Goal: Information Seeking & Learning: Check status

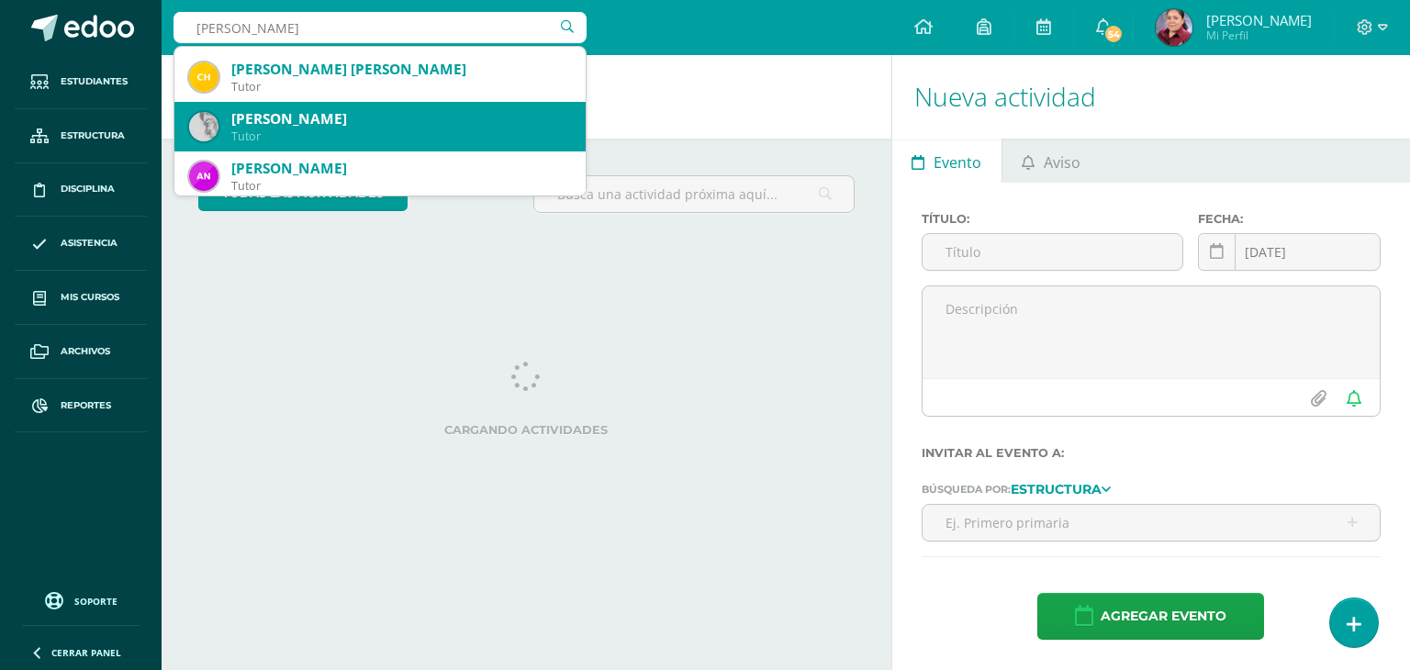
scroll to position [642, 0]
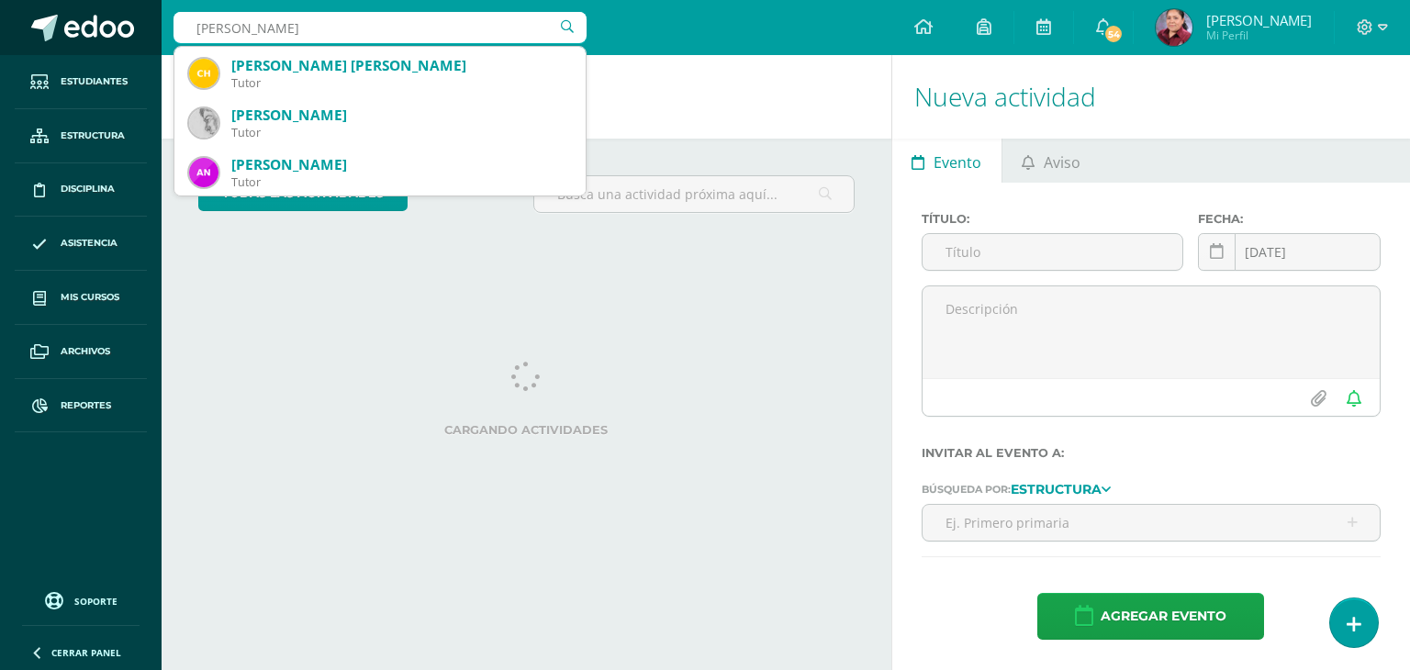
drag, startPoint x: 264, startPoint y: 28, endPoint x: 140, endPoint y: 38, distance: 125.2
click at [140, 38] on body "Estudiantes Estructura Disciplina Asistencia Mis cursos Archivos Reportes Sopor…" at bounding box center [705, 335] width 1410 height 670
type input "Rodolfo Rangel"
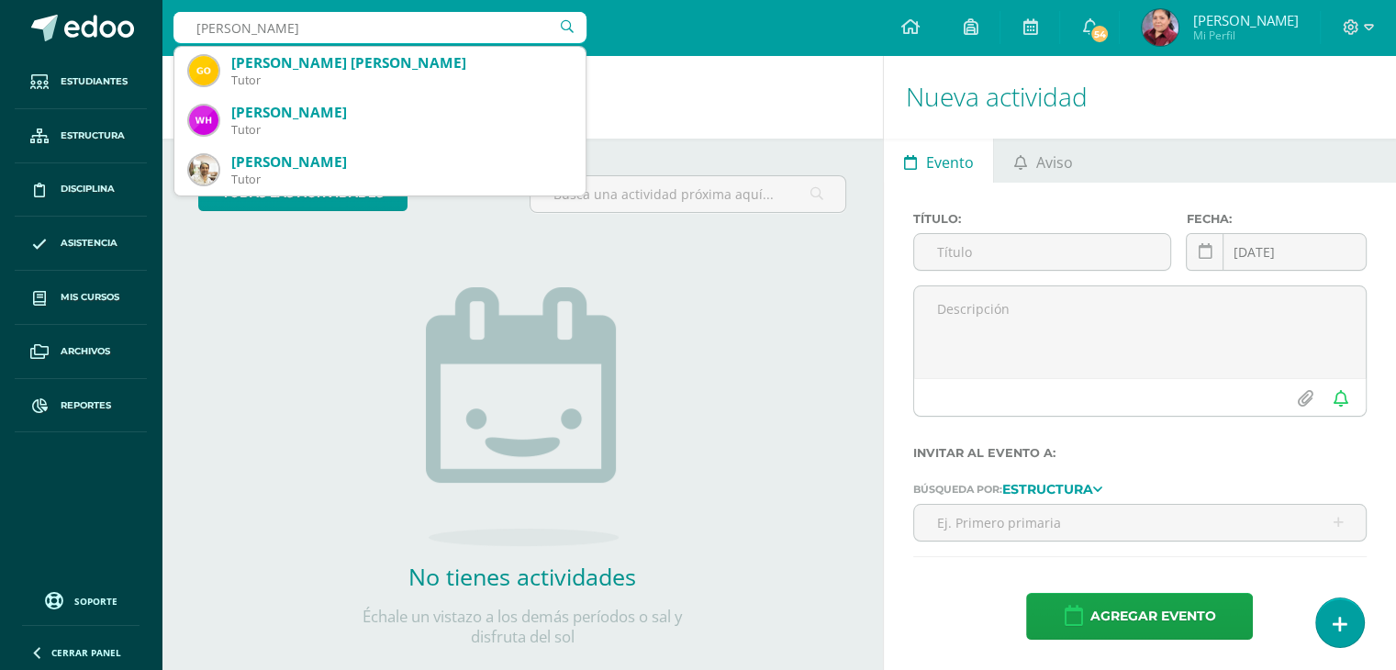
scroll to position [0, 0]
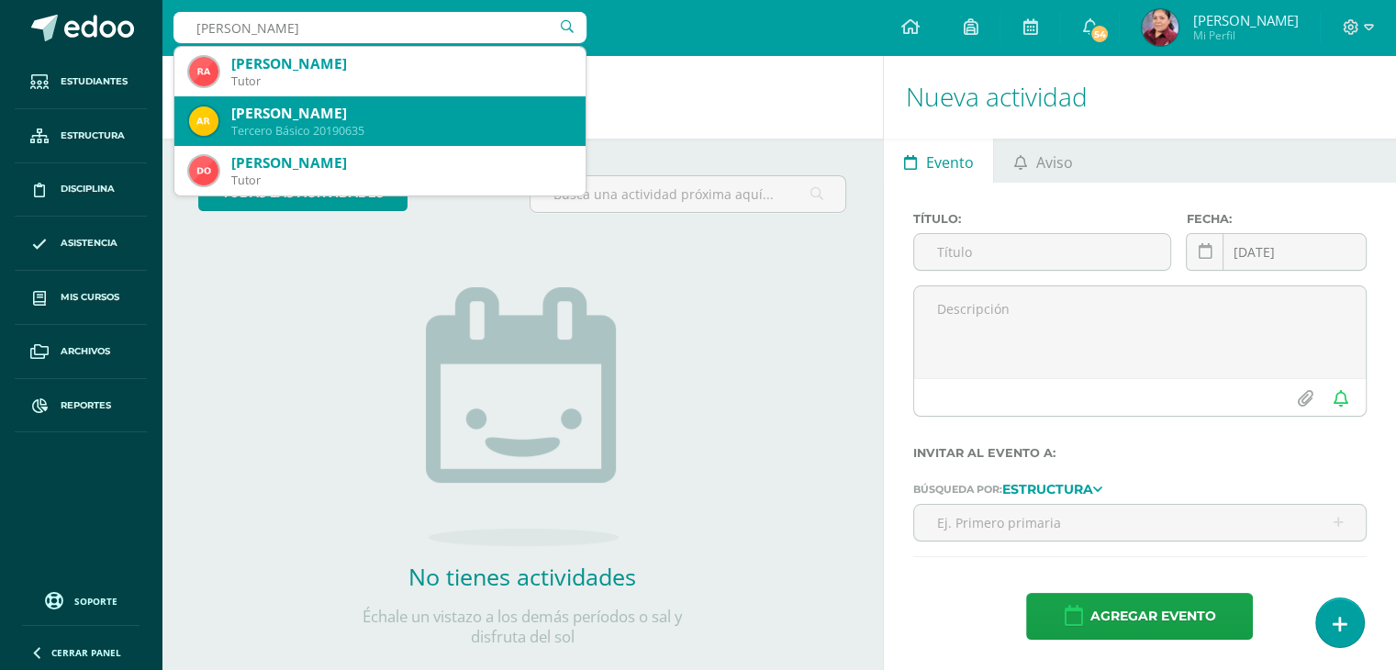
click at [404, 111] on div "Adolfo José Rangel Vasquez" at bounding box center [401, 113] width 340 height 19
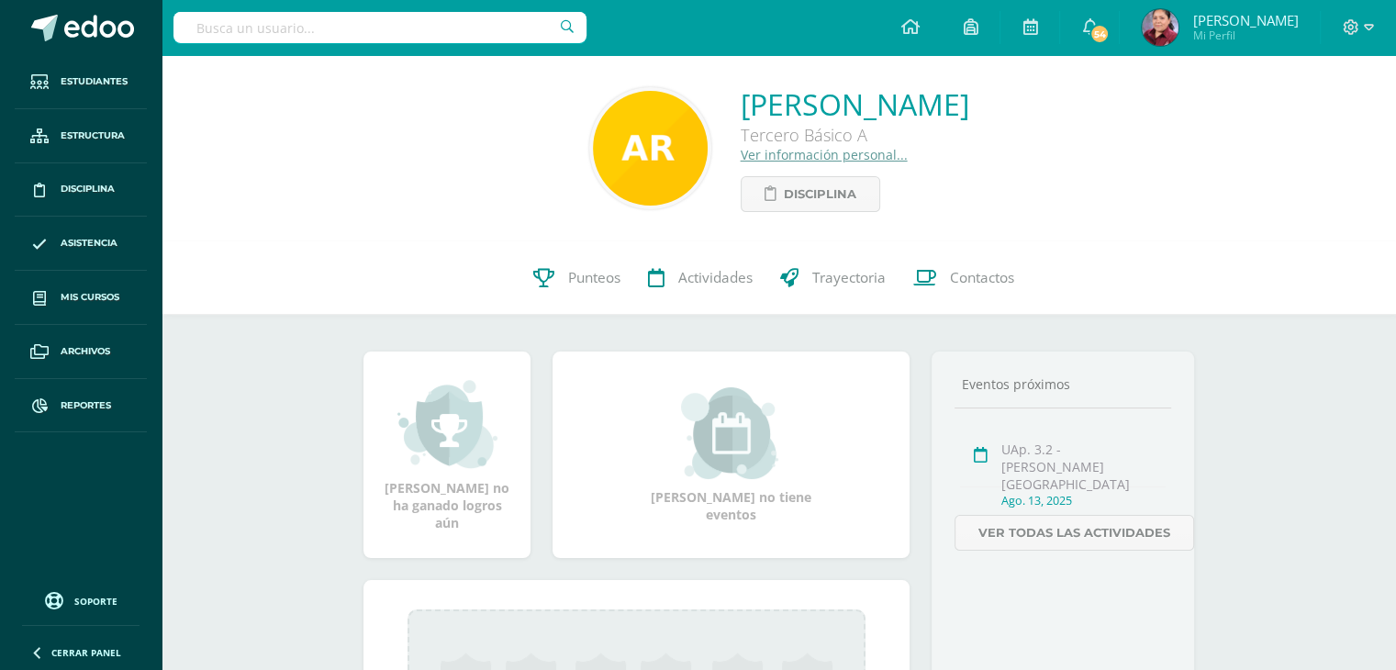
click at [751, 158] on link "Ver información personal..." at bounding box center [824, 154] width 167 height 17
click at [765, 187] on icon at bounding box center [771, 194] width 12 height 16
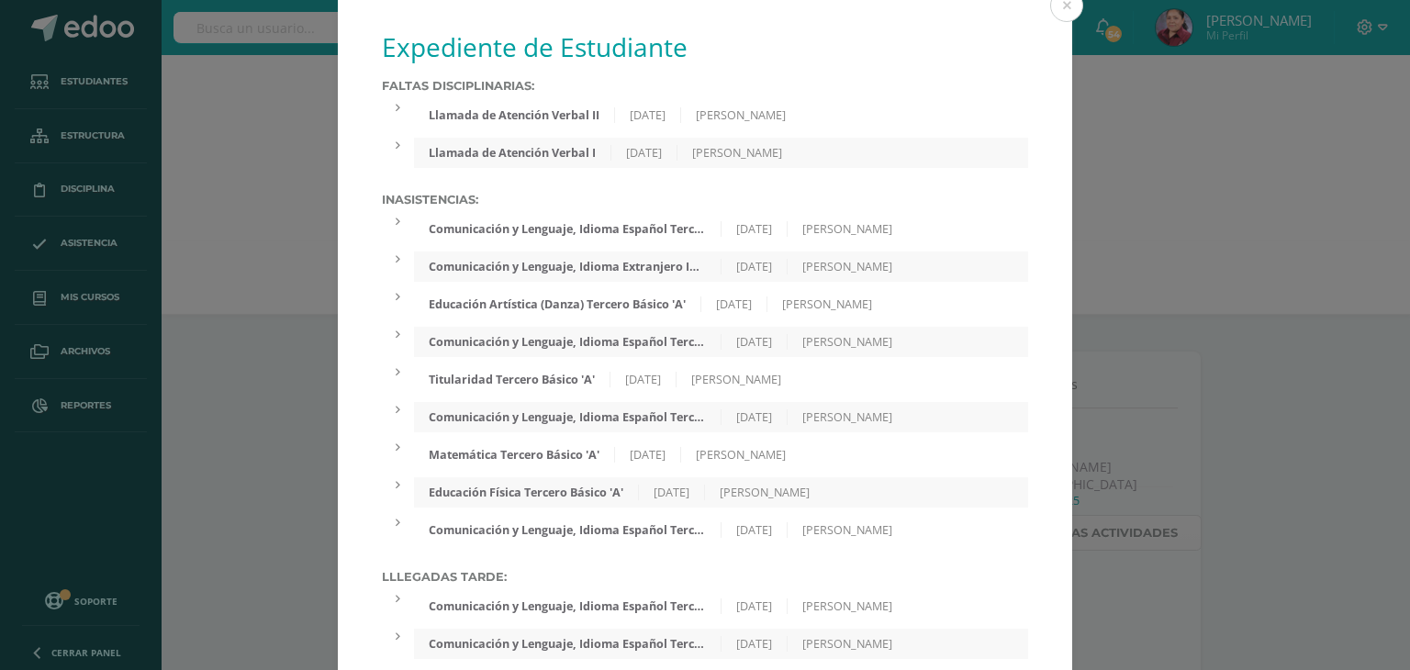
click at [441, 121] on div "Llamada de Atención Verbal II" at bounding box center [514, 115] width 201 height 16
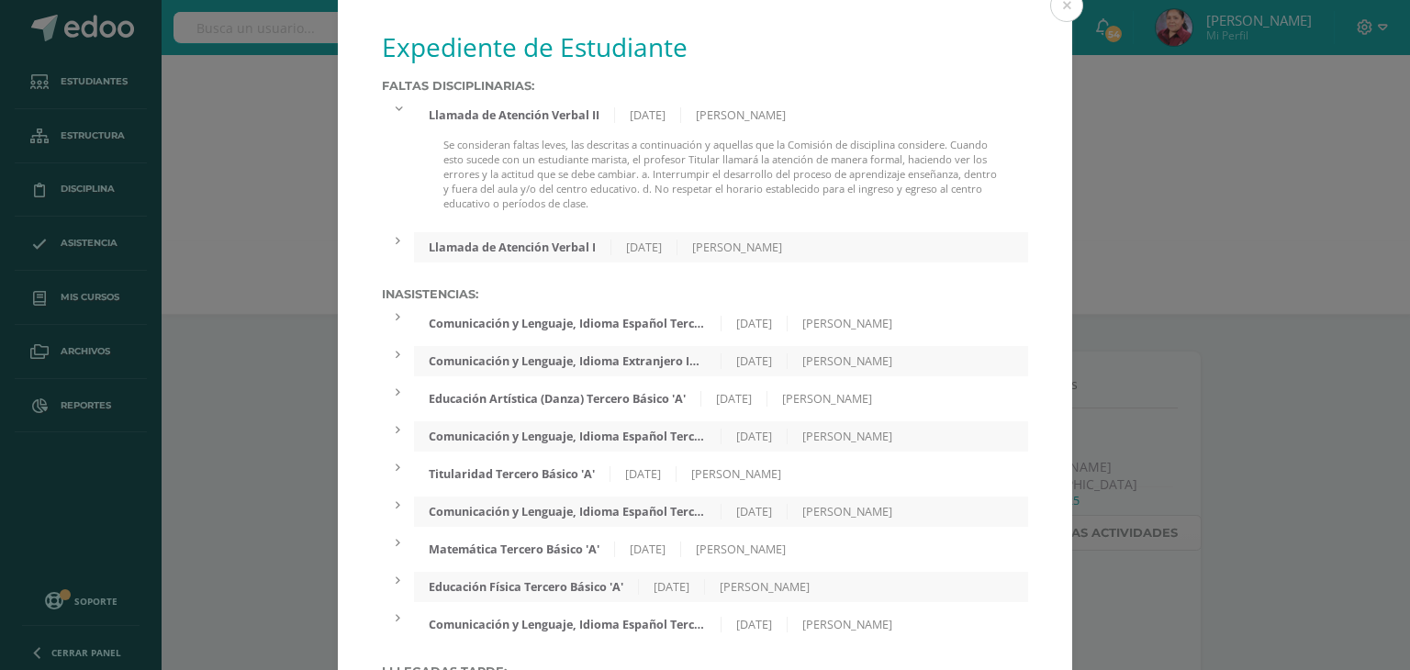
click at [429, 252] on div "Llamada de Atención Verbal I" at bounding box center [512, 248] width 197 height 16
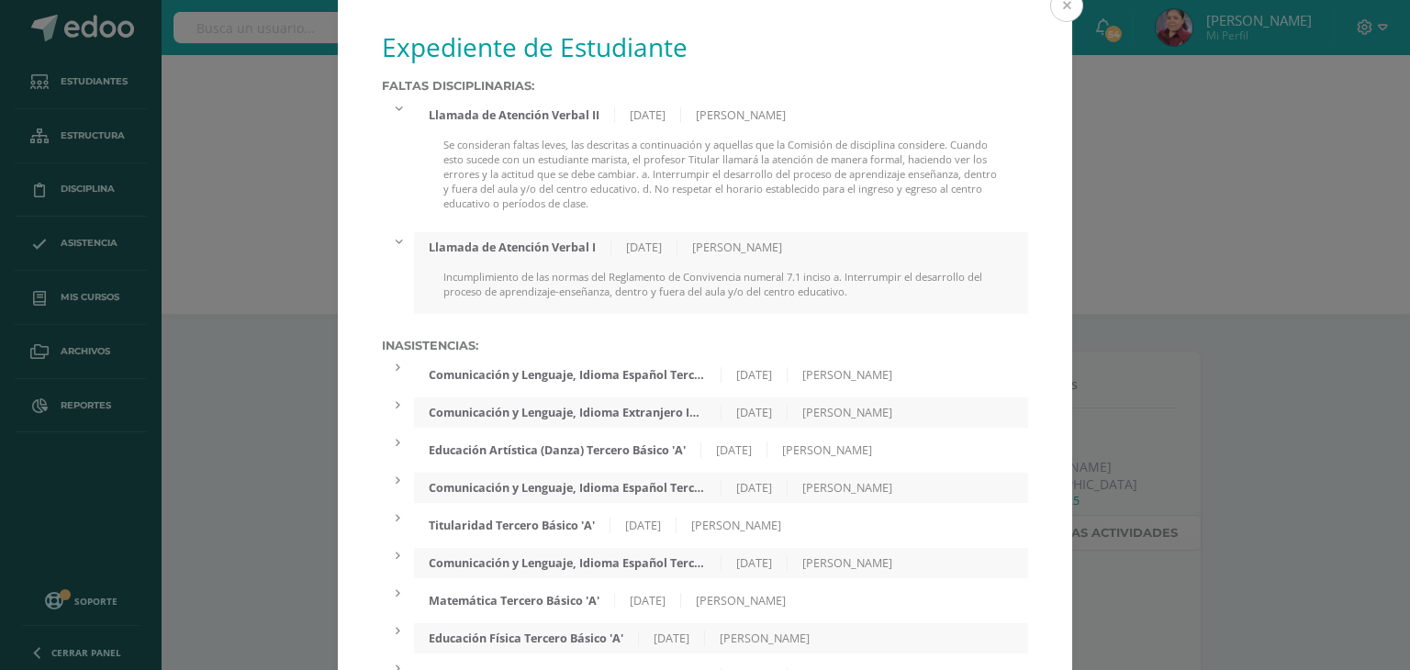
click at [1057, 2] on button at bounding box center [1066, 5] width 33 height 33
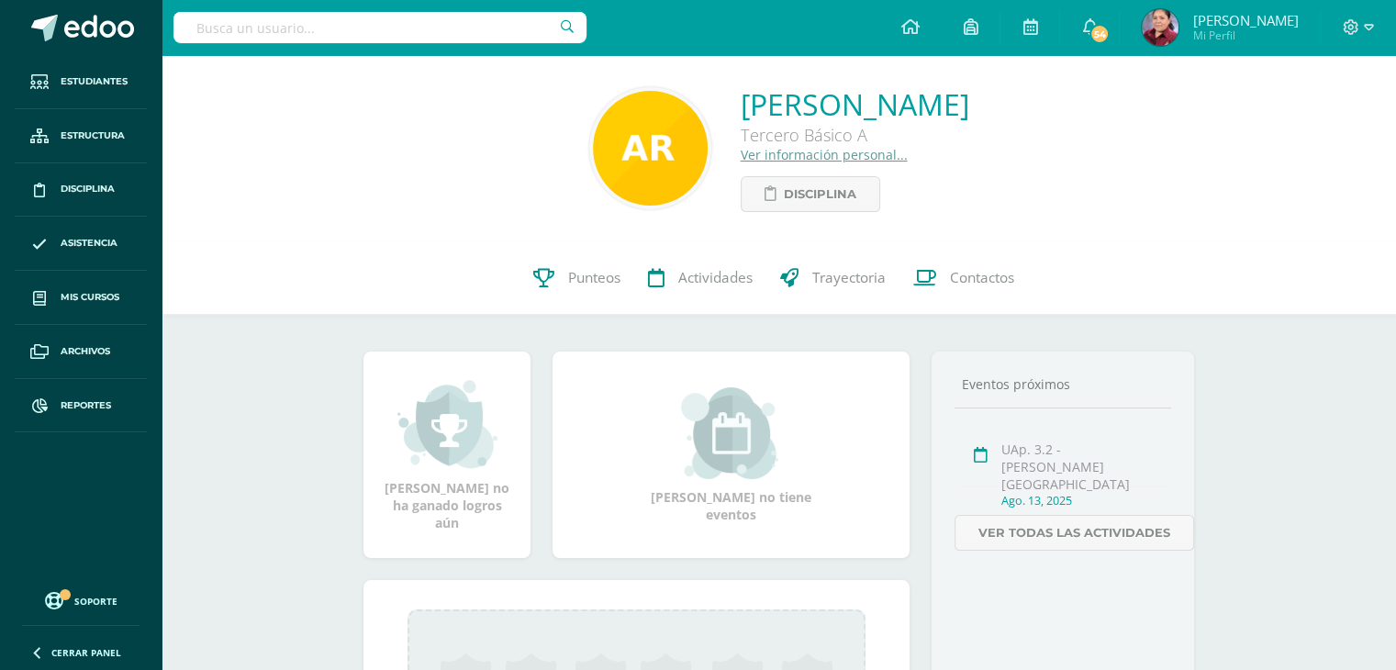
click at [303, 19] on input "text" at bounding box center [379, 27] width 413 height 31
drag, startPoint x: 404, startPoint y: 32, endPoint x: 175, endPoint y: 40, distance: 228.7
click at [175, 40] on input "Luis Enrique Saénz" at bounding box center [379, 27] width 413 height 31
type input "Sáenz"
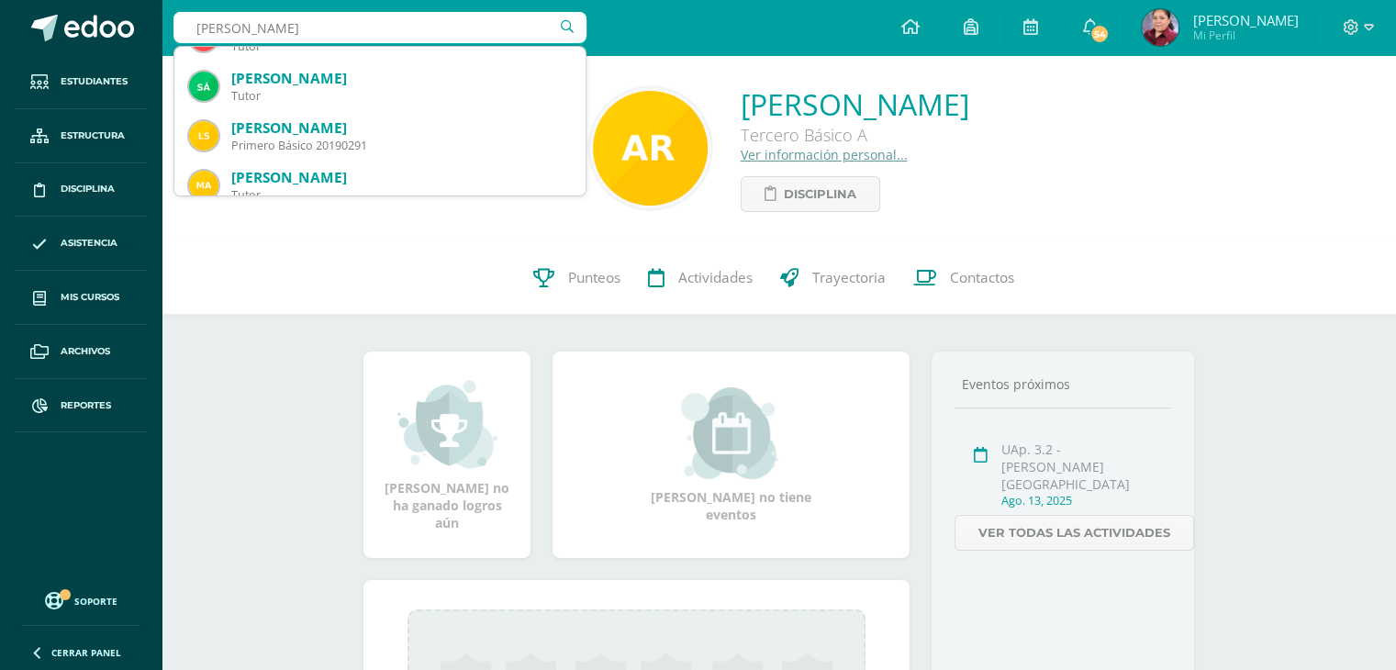
scroll to position [275, 0]
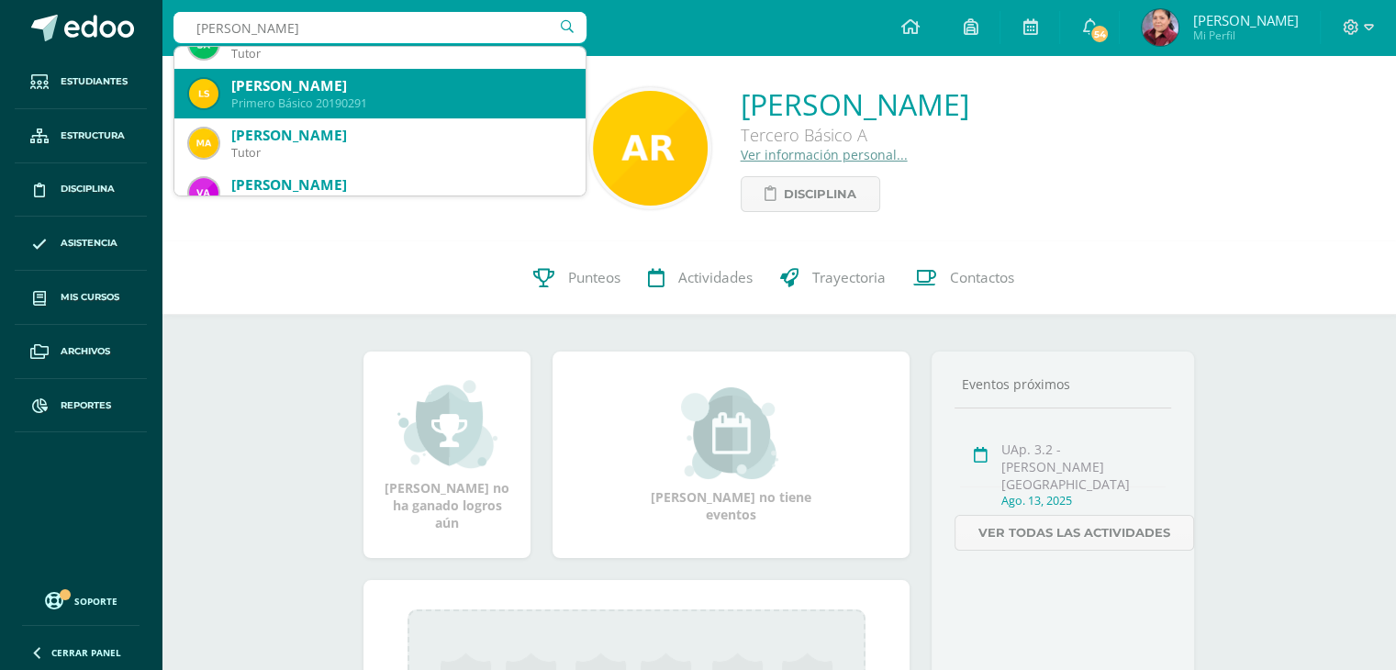
click at [400, 107] on div "Primero Básico 20190291" at bounding box center [401, 103] width 340 height 16
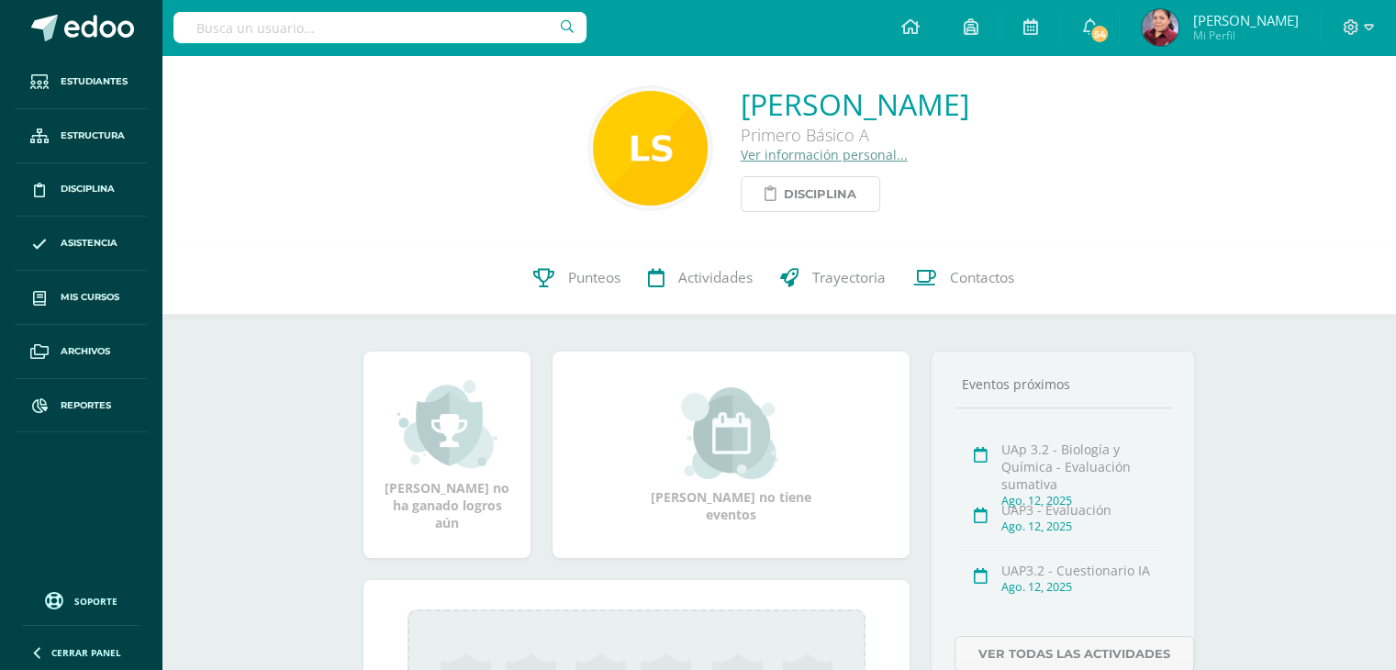
click at [784, 200] on span "Disciplina" at bounding box center [820, 194] width 73 height 34
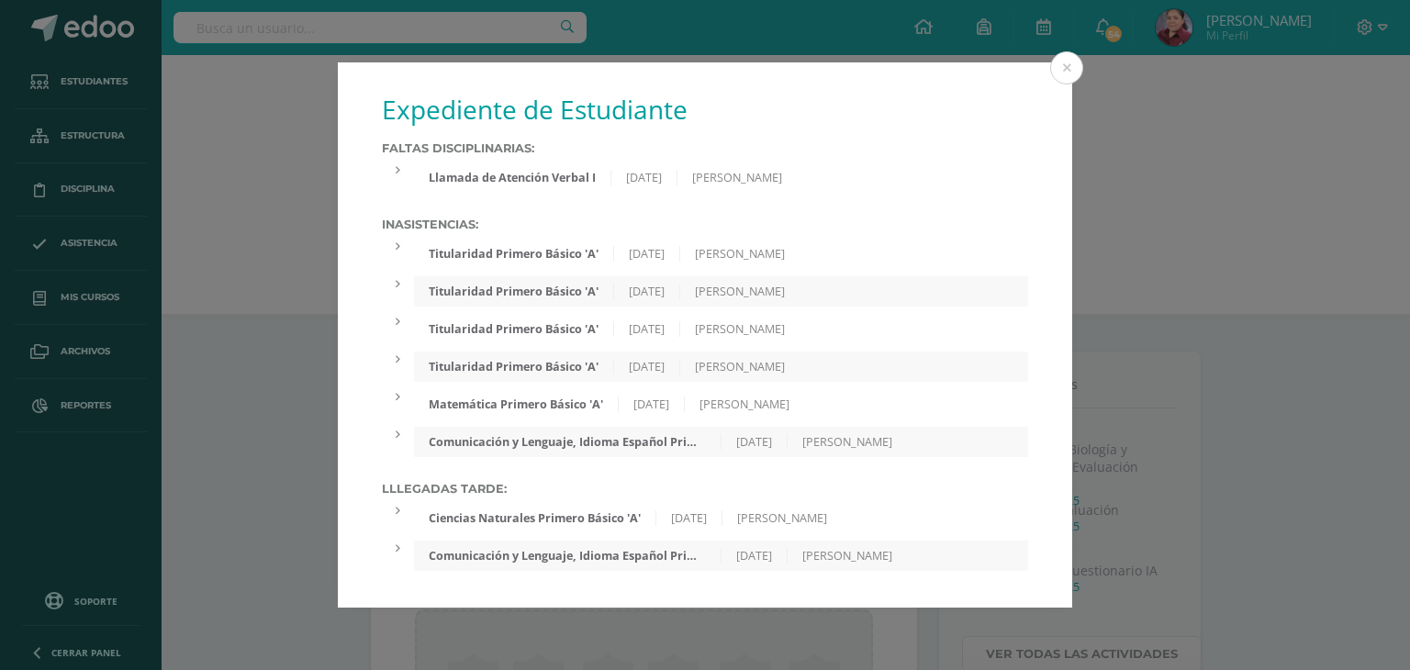
click at [584, 182] on div "Llamada de Atención Verbal I" at bounding box center [512, 178] width 197 height 16
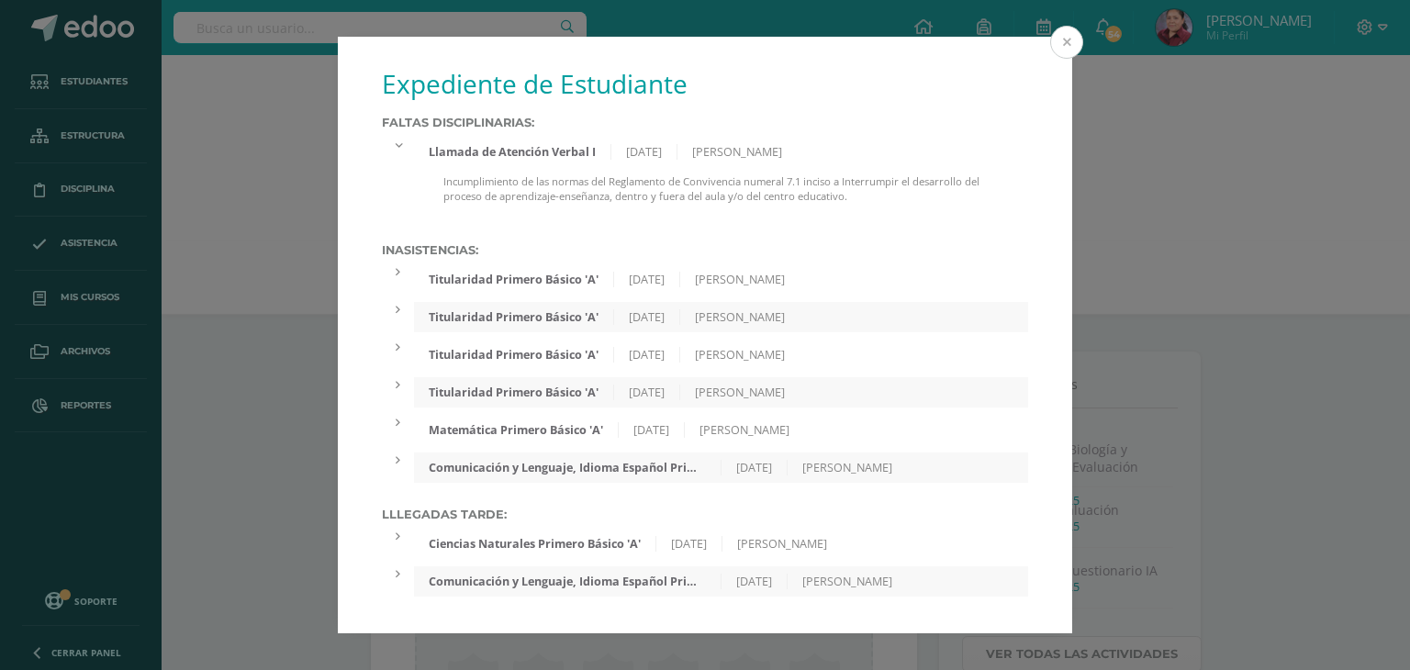
click at [1067, 27] on button at bounding box center [1066, 42] width 33 height 33
